Goal: Browse casually

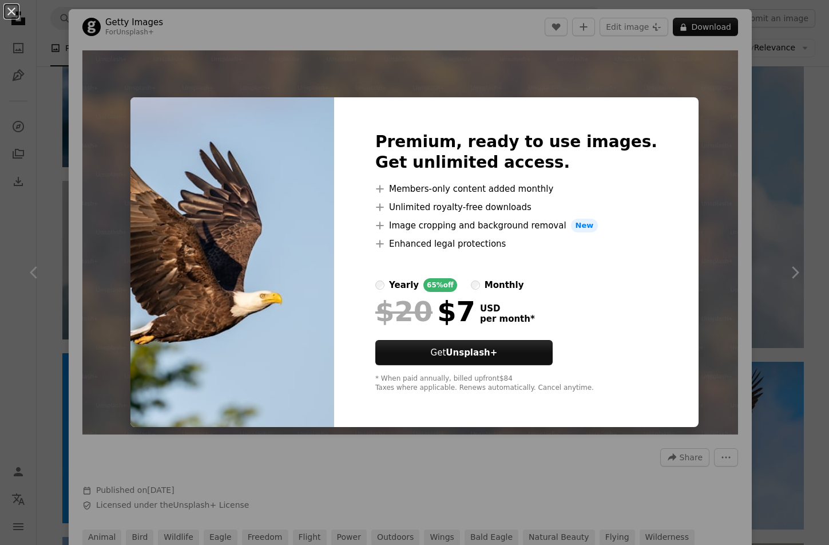
scroll to position [629, 0]
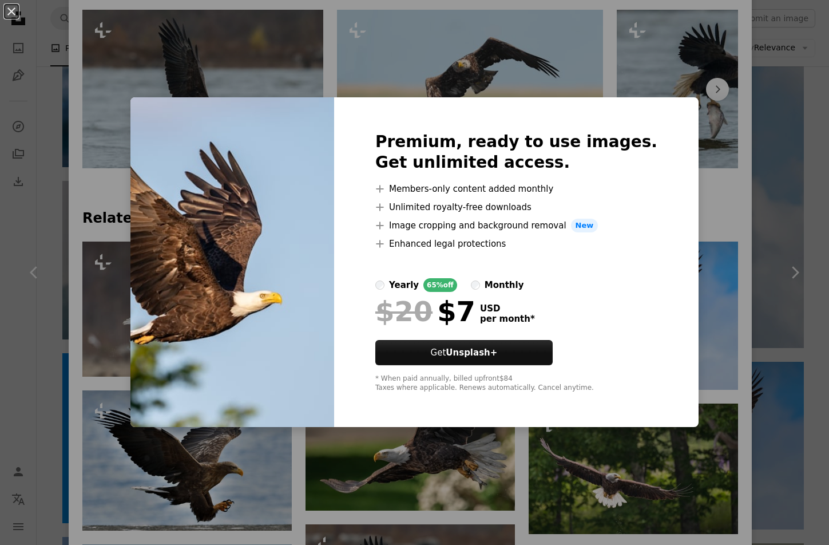
click at [700, 227] on div "An X shape Premium, ready to use images. Get unlimited access. A plus sign Memb…" at bounding box center [414, 272] width 829 height 545
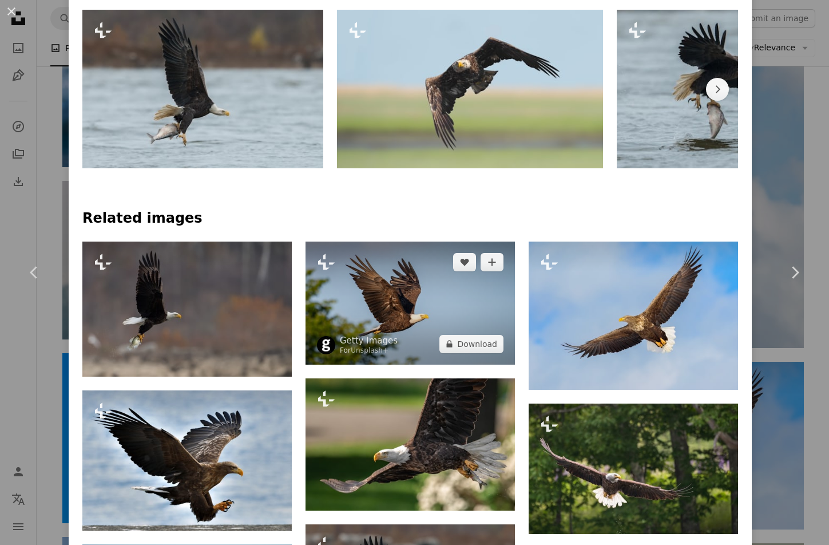
click at [363, 289] on img at bounding box center [409, 302] width 209 height 122
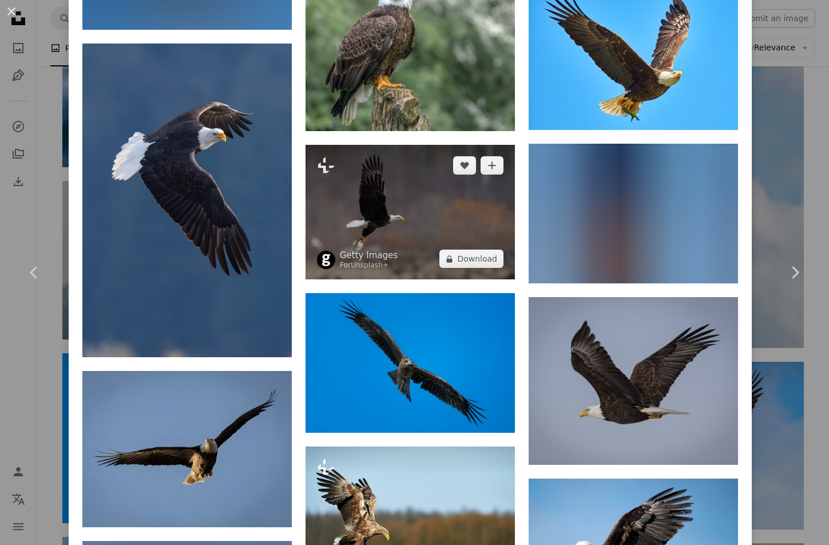
scroll to position [2632, 0]
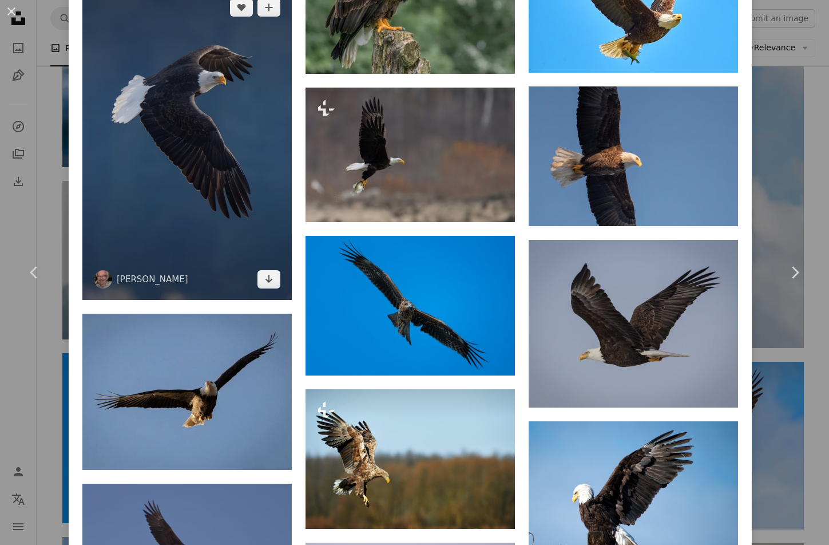
click at [192, 169] on img at bounding box center [186, 143] width 209 height 313
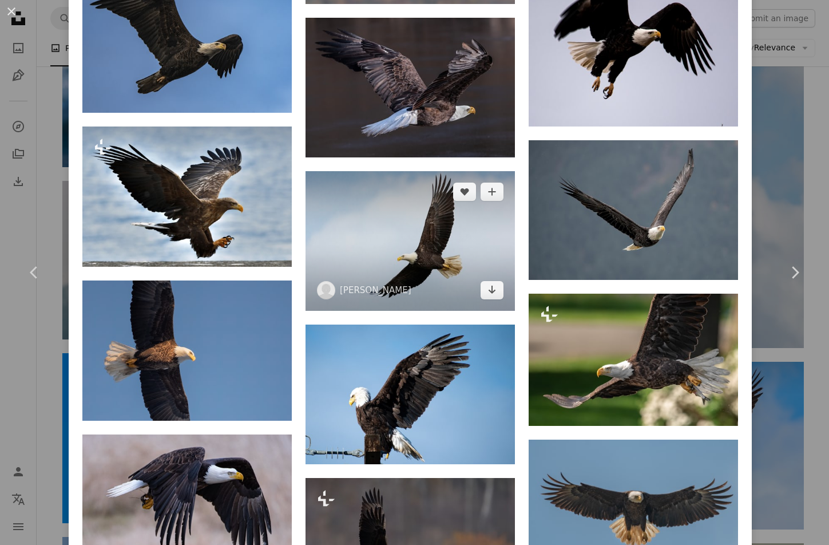
scroll to position [1316, 0]
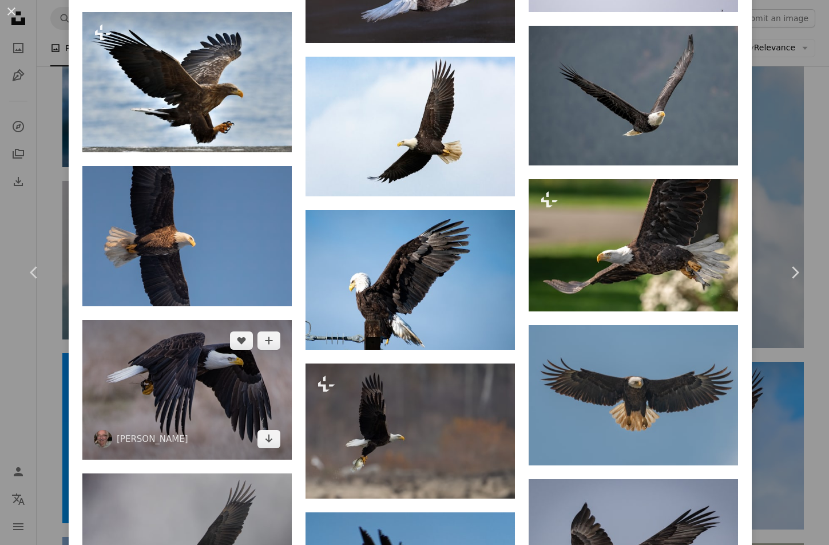
click at [186, 407] on img at bounding box center [186, 390] width 209 height 140
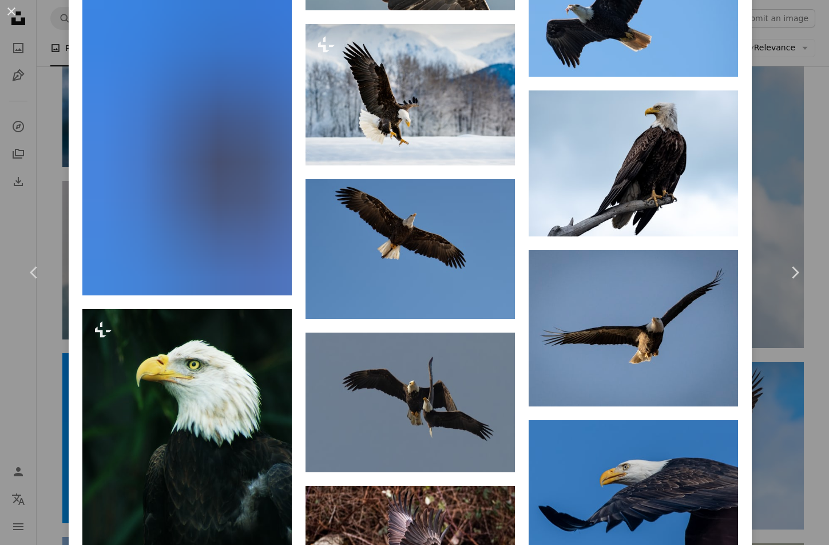
scroll to position [4131, 0]
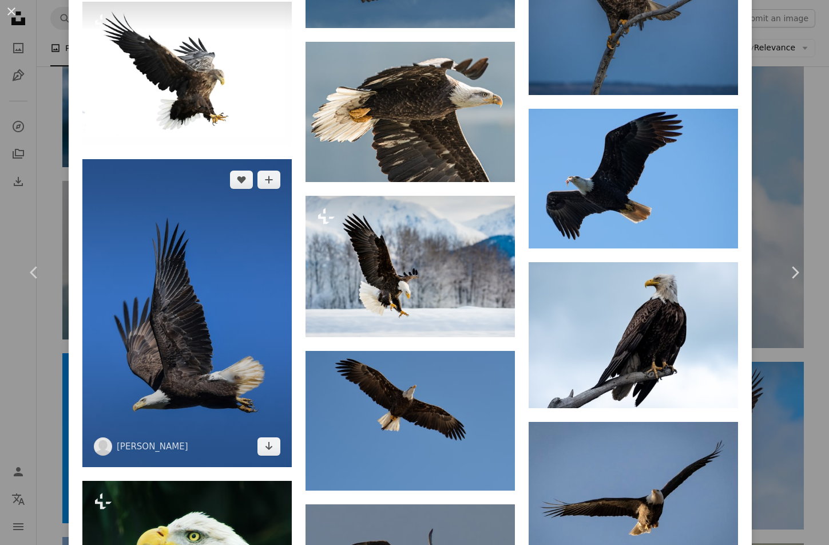
click at [156, 373] on img at bounding box center [186, 313] width 209 height 308
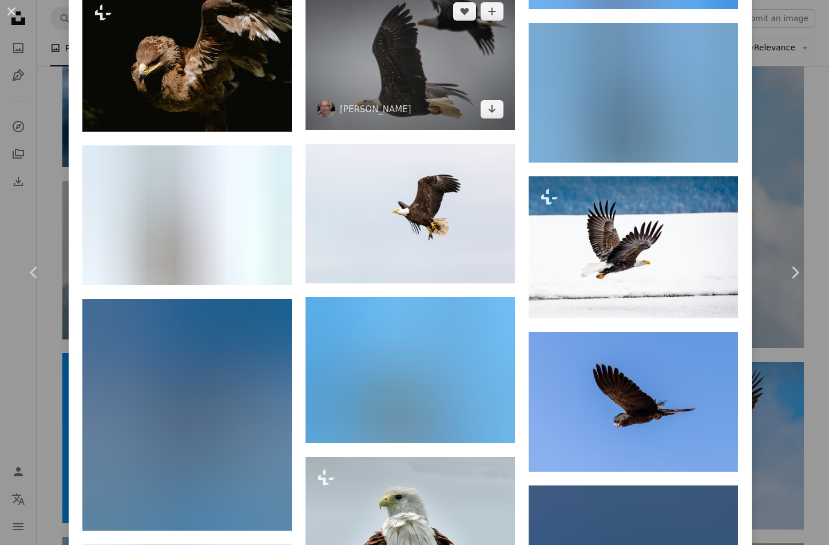
scroll to position [5701, 0]
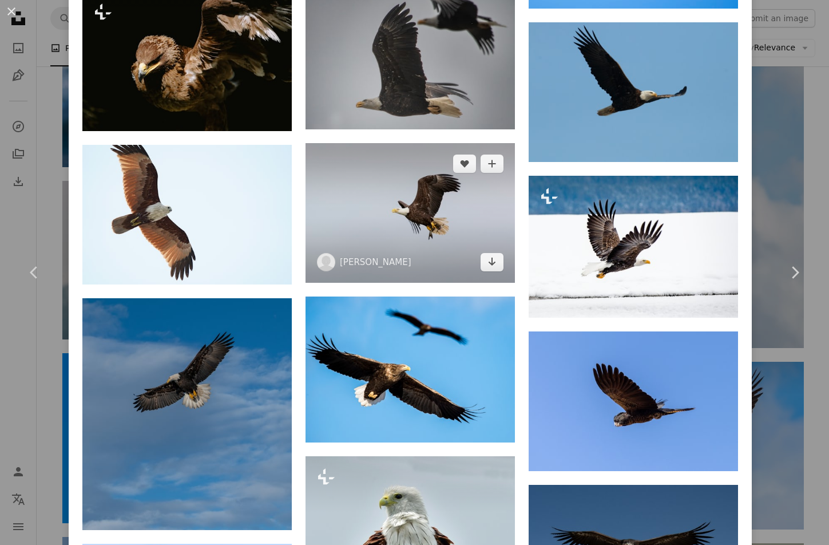
click at [443, 165] on img at bounding box center [409, 213] width 209 height 140
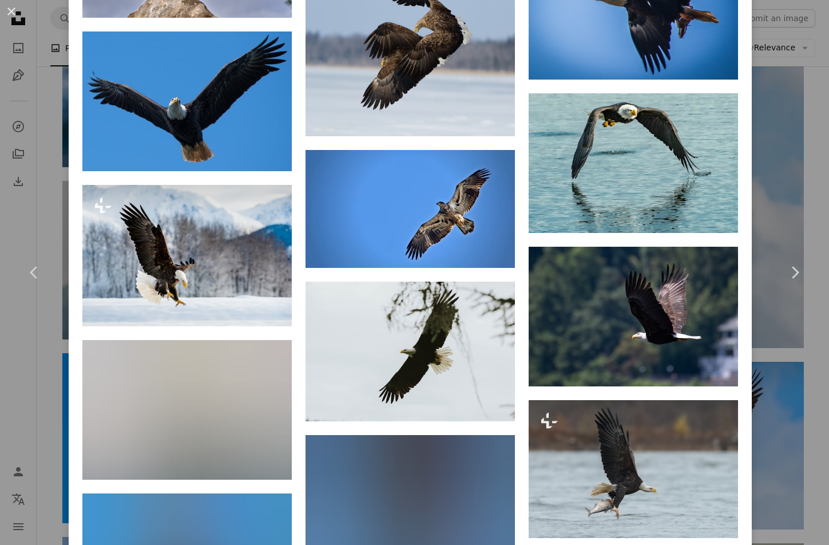
scroll to position [5320, 0]
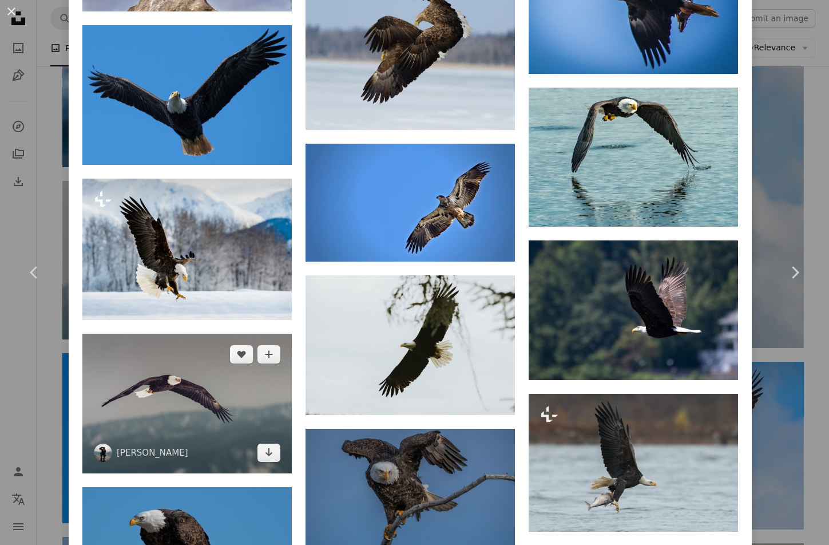
click at [220, 344] on img at bounding box center [186, 404] width 209 height 140
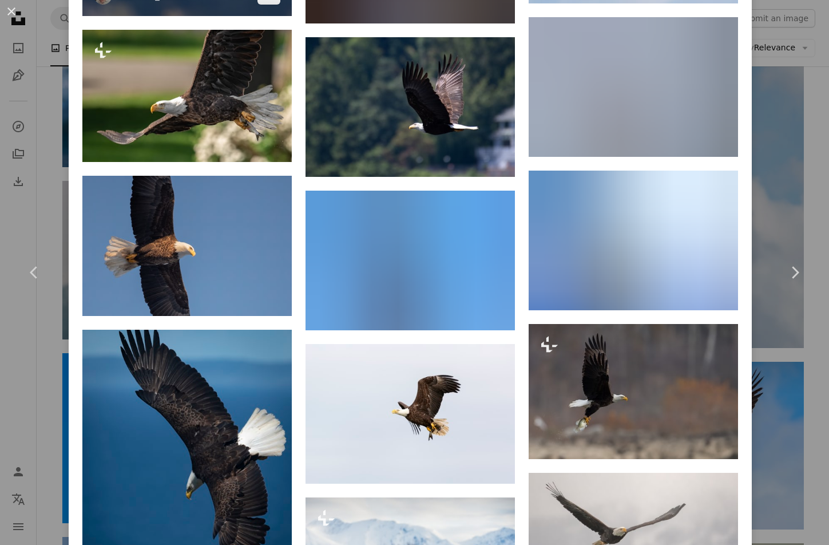
scroll to position [1259, 0]
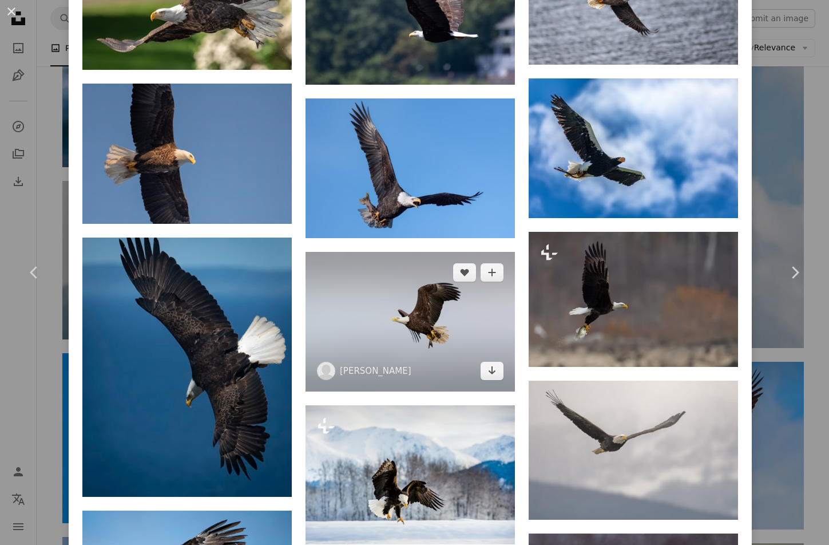
click at [424, 331] on img at bounding box center [409, 322] width 209 height 140
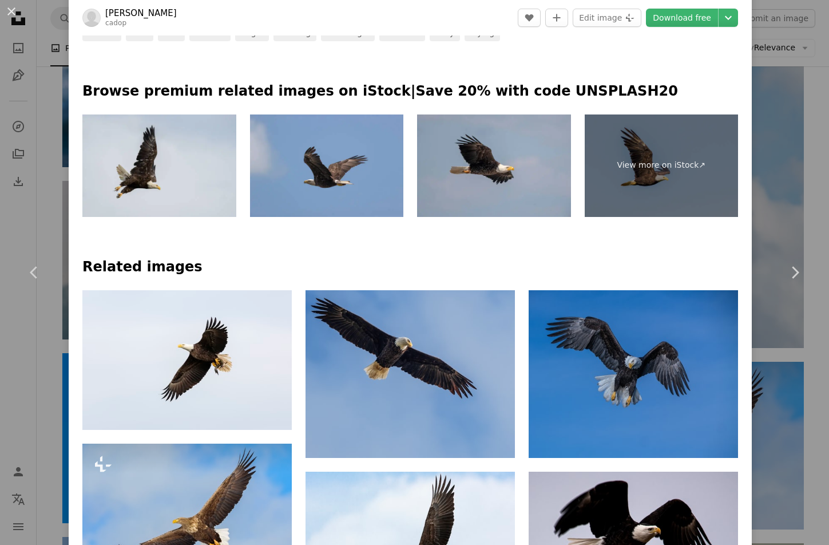
scroll to position [744, 0]
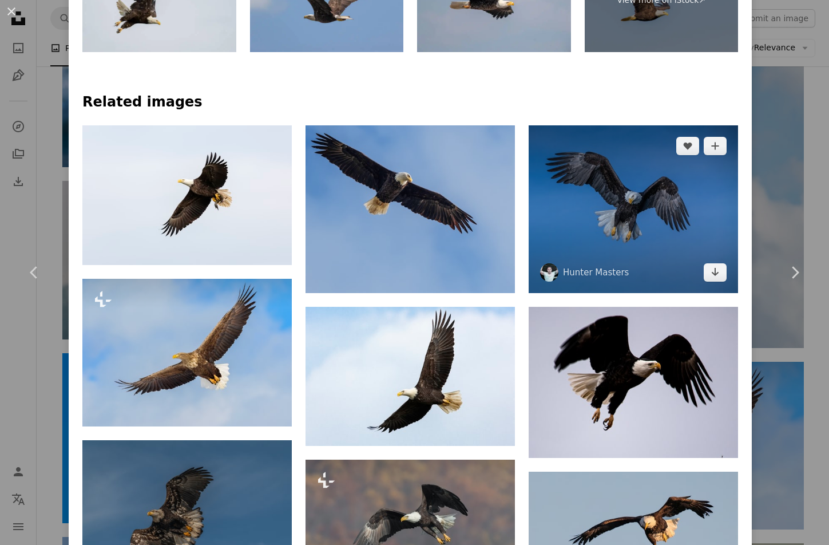
click at [585, 229] on img at bounding box center [633, 209] width 209 height 168
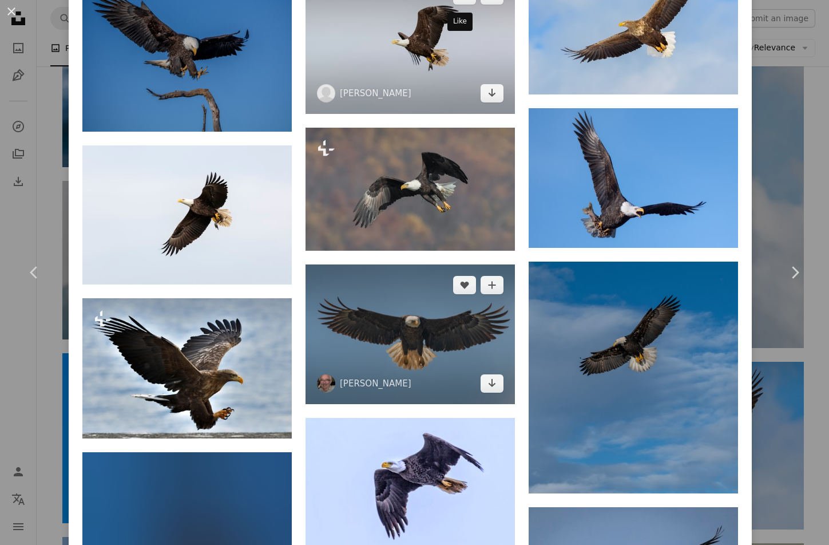
scroll to position [1087, 0]
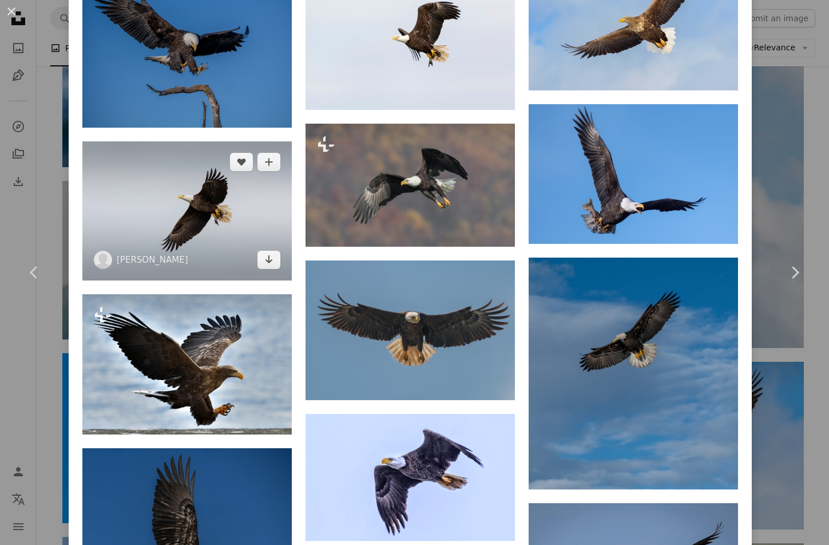
click at [182, 164] on img at bounding box center [186, 211] width 209 height 140
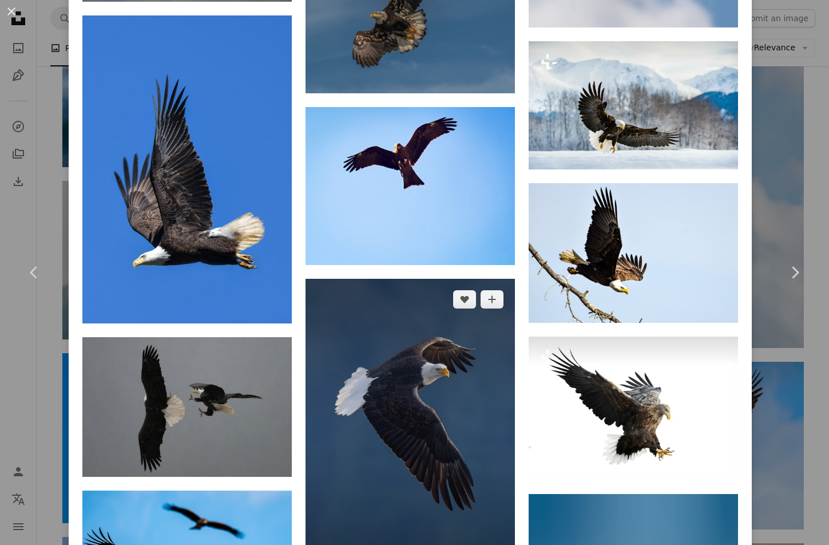
scroll to position [3490, 0]
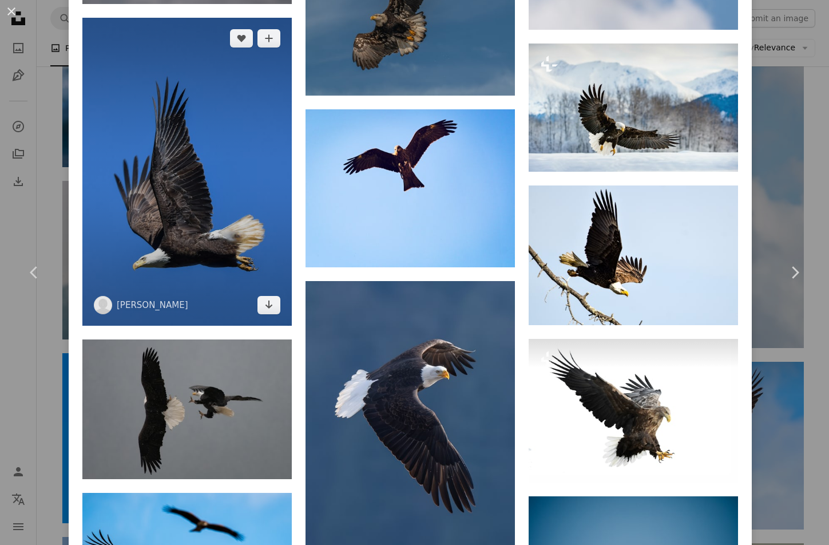
click at [196, 212] on img at bounding box center [186, 172] width 209 height 308
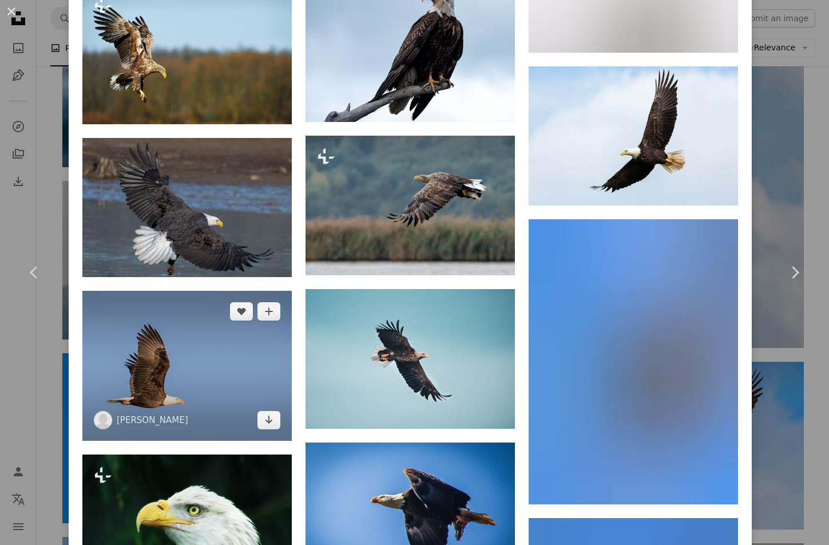
scroll to position [4176, 0]
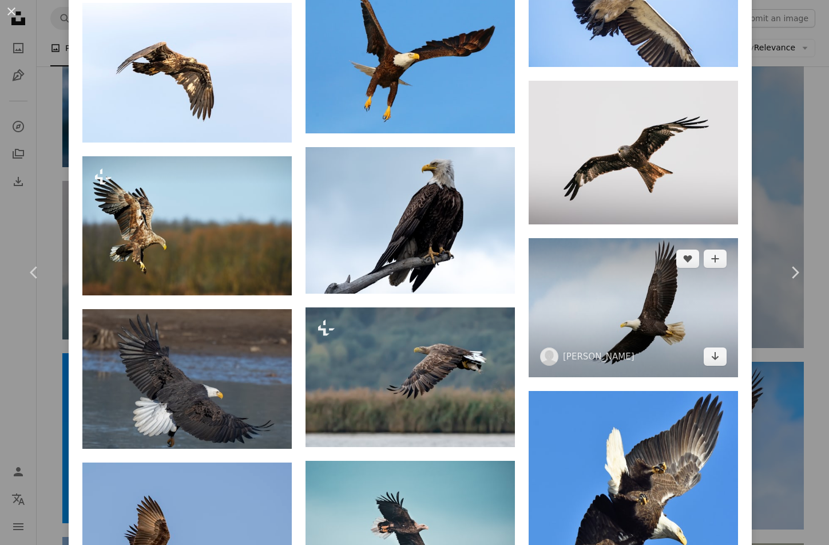
click at [680, 266] on img at bounding box center [633, 308] width 209 height 140
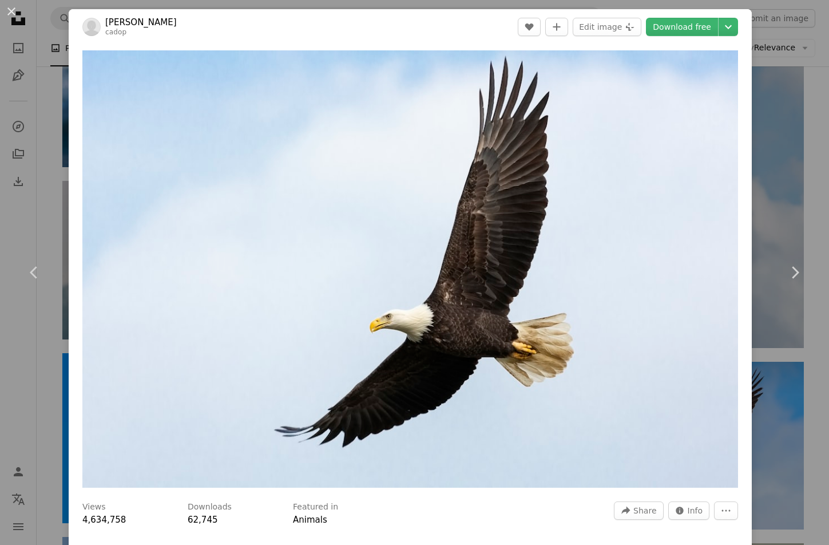
click at [747, 246] on div "An X shape Chevron left Chevron right [PERSON_NAME] cadop A heart A plus sign E…" at bounding box center [414, 272] width 829 height 545
